Goal: Connect with others: Connect with others

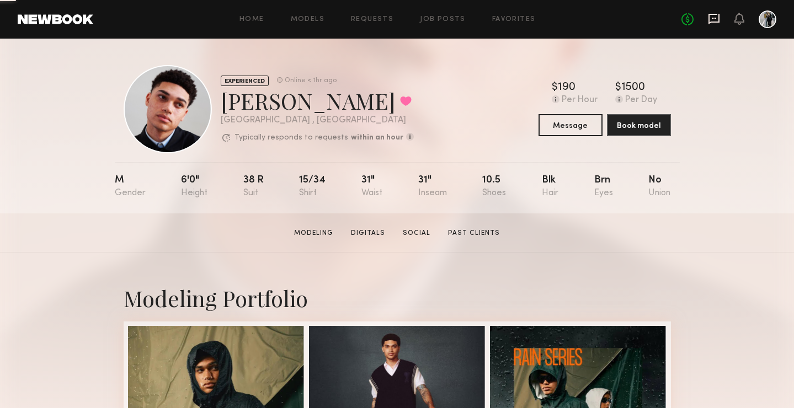
click at [708, 19] on icon at bounding box center [714, 19] width 12 height 12
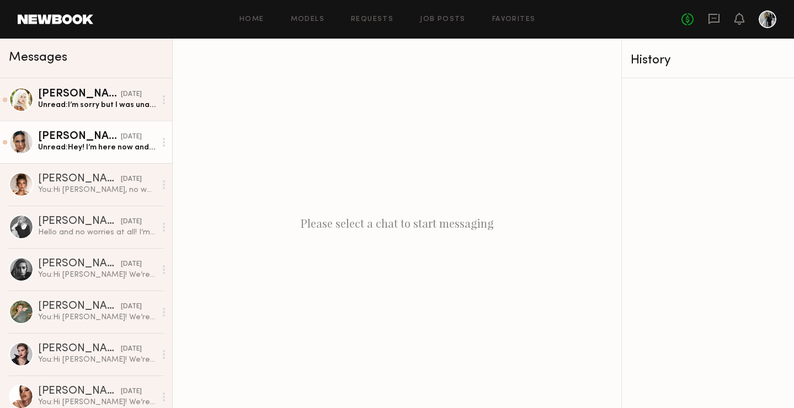
click at [67, 139] on div "[PERSON_NAME]" at bounding box center [79, 136] width 83 height 11
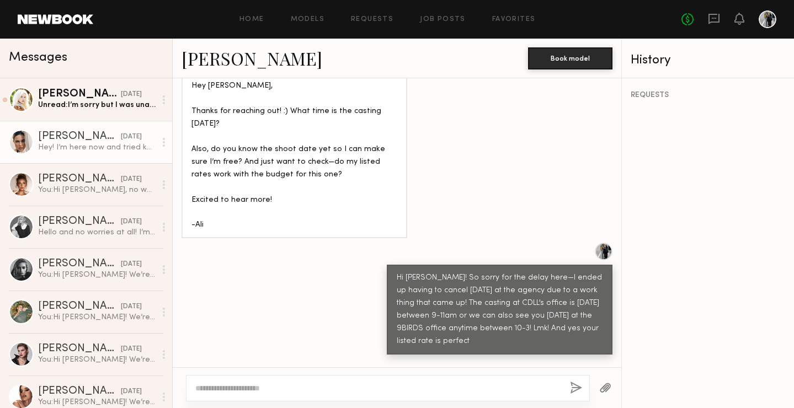
scroll to position [1335, 0]
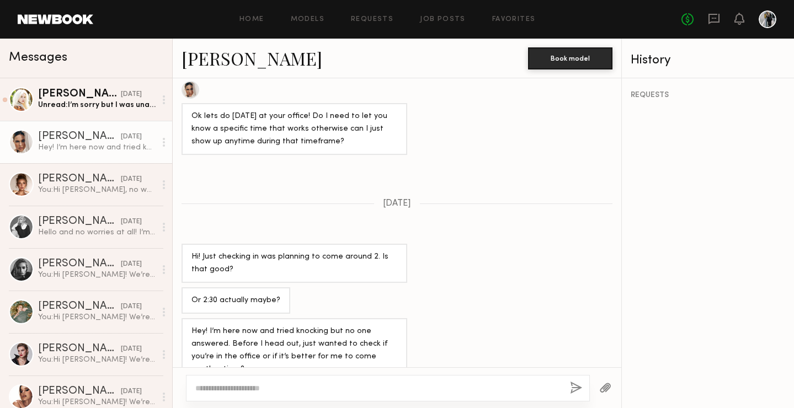
click at [45, 22] on link at bounding box center [56, 19] width 76 height 10
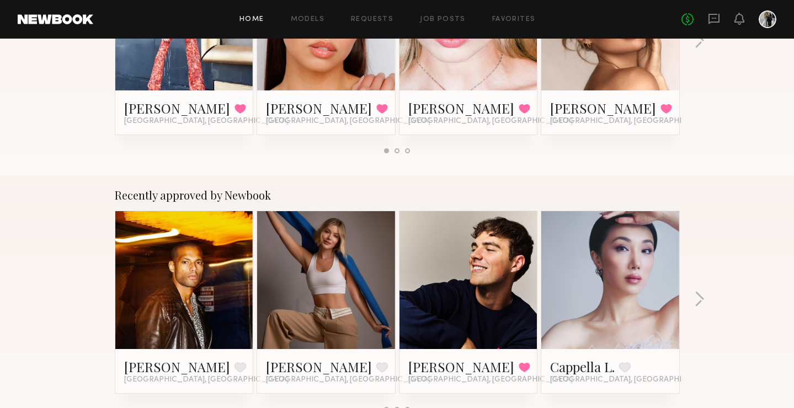
scroll to position [363, 0]
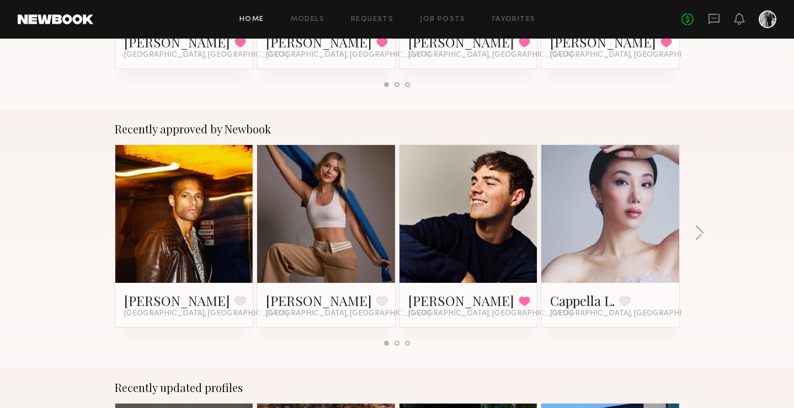
click at [719, 229] on div "Recently approved by Newbook [PERSON_NAME] Favorite [GEOGRAPHIC_DATA], [GEOGRAP…" at bounding box center [397, 238] width 794 height 259
click at [704, 230] on div "Recently approved by Newbook [PERSON_NAME] Favorite [GEOGRAPHIC_DATA], [GEOGRAP…" at bounding box center [397, 238] width 794 height 259
click at [700, 230] on button "button" at bounding box center [699, 234] width 10 height 18
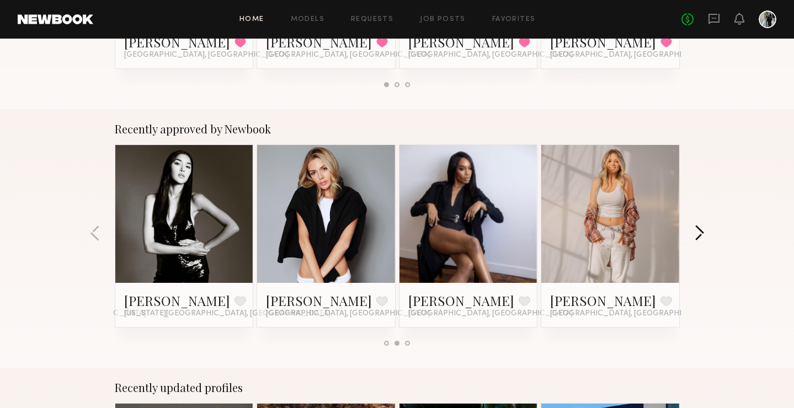
click at [700, 230] on button "button" at bounding box center [699, 234] width 10 height 18
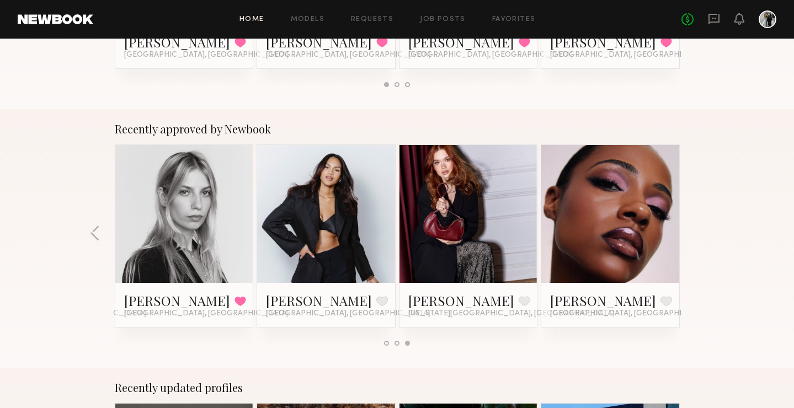
click at [699, 231] on div "Recently approved by Newbook [PERSON_NAME] Favorite [GEOGRAPHIC_DATA], [GEOGRAP…" at bounding box center [397, 238] width 794 height 259
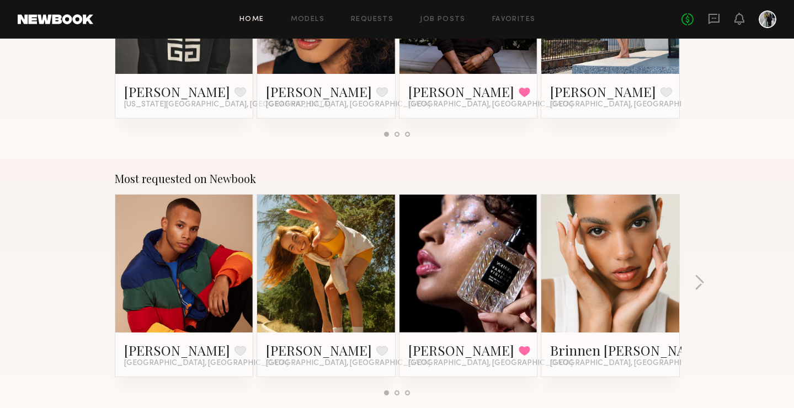
scroll to position [844, 0]
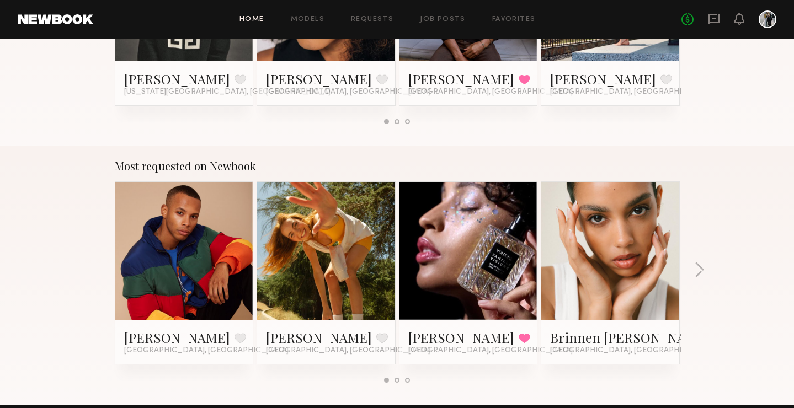
click at [690, 263] on div "Most requested on Newbook [PERSON_NAME] Favorite [GEOGRAPHIC_DATA], [GEOGRAPHIC…" at bounding box center [397, 275] width 794 height 259
click at [697, 267] on button "button" at bounding box center [699, 271] width 10 height 18
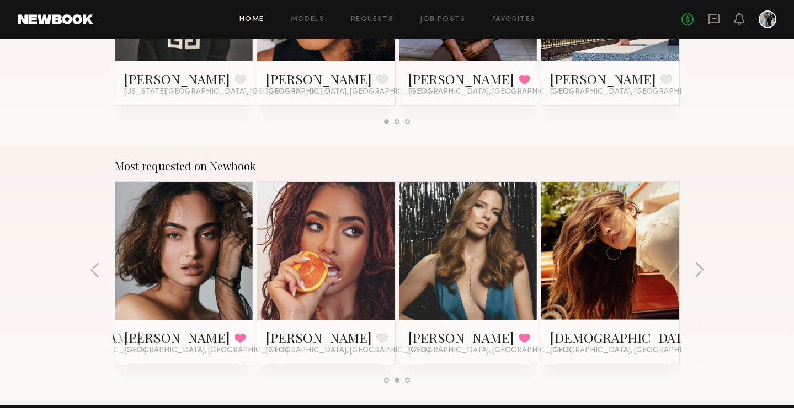
scroll to position [0, 0]
